Goal: Complete application form: Complete application form

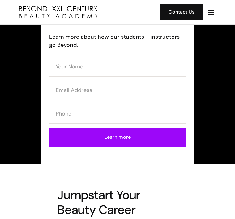
scroll to position [266, 0]
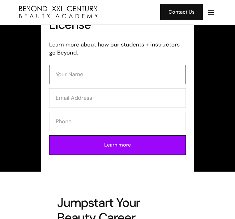
click at [137, 72] on input "Contact Form (Cosmo)" at bounding box center [117, 75] width 137 height 20
type input "M"
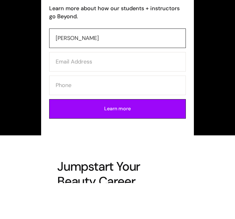
type input "[PERSON_NAME]"
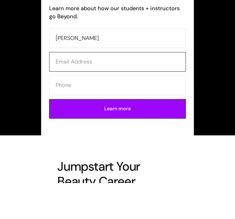
click at [89, 88] on input "Contact Form (Cosmo)" at bounding box center [117, 98] width 137 height 20
type input "alvarez ich62@gmail.com"
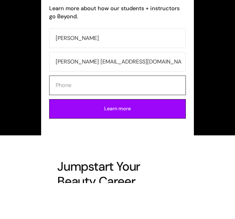
click at [120, 112] on input "Contact Form (Cosmo)" at bounding box center [117, 122] width 137 height 20
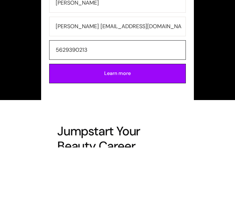
type input "5629390213"
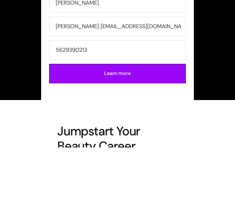
click at [160, 135] on input "Learn more" at bounding box center [117, 145] width 137 height 20
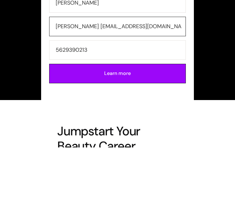
click at [78, 88] on input "alvarez ich62@gmail.com" at bounding box center [117, 98] width 137 height 20
type input "alvarezmich62@gmail.com"
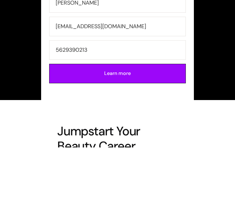
click at [171, 135] on input "Learn more" at bounding box center [117, 145] width 137 height 20
type input "Please wait..."
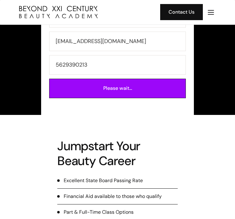
scroll to position [309, 0]
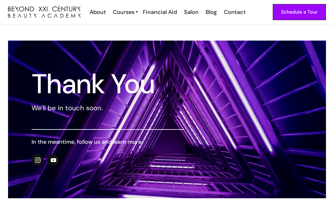
click at [235, 14] on div "Schedule a Tour" at bounding box center [300, 12] width 37 height 8
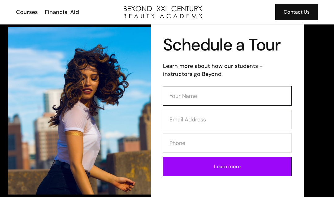
click at [254, 97] on input "Contact Form" at bounding box center [227, 96] width 129 height 20
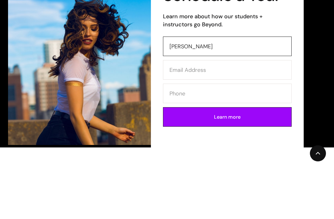
type input "[PERSON_NAME]"
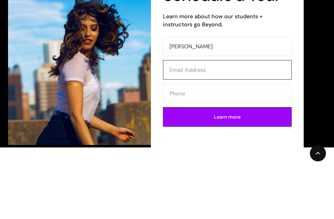
click at [234, 110] on input "Contact Form" at bounding box center [227, 120] width 129 height 20
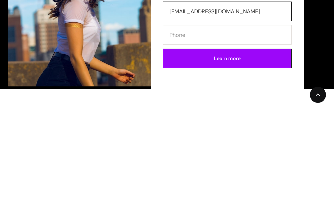
type input "[EMAIL_ADDRESS][DOMAIN_NAME]"
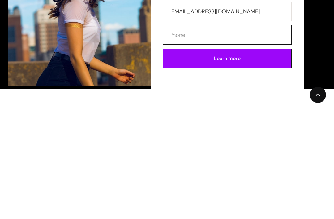
click at [239, 133] on input "Contact Form" at bounding box center [227, 143] width 129 height 20
type input "5629390213"
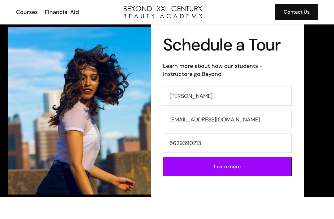
click at [271, 163] on input "Learn more" at bounding box center [227, 167] width 129 height 20
type input "Please wait..."
